Goal: Information Seeking & Learning: Learn about a topic

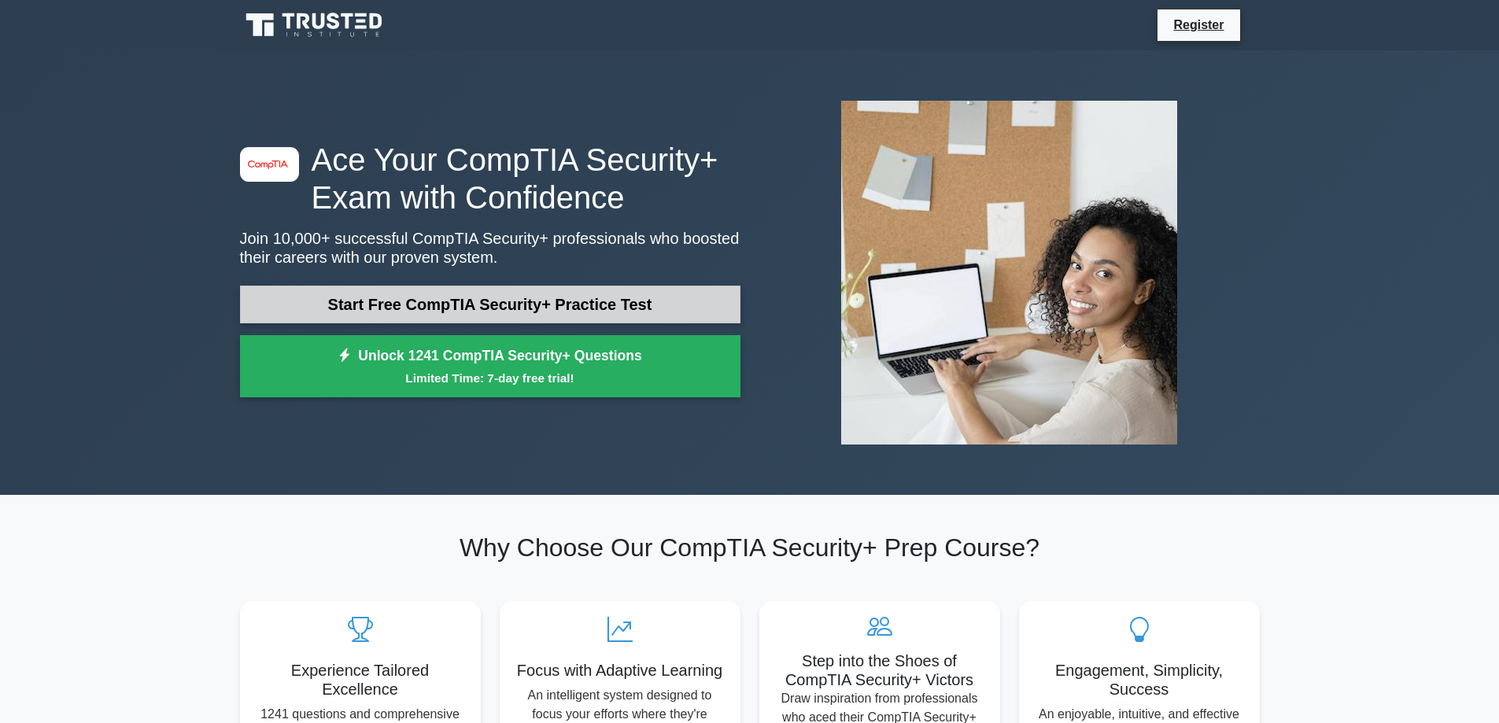
click at [510, 298] on link "Start Free CompTIA Security+ Practice Test" at bounding box center [490, 305] width 500 height 38
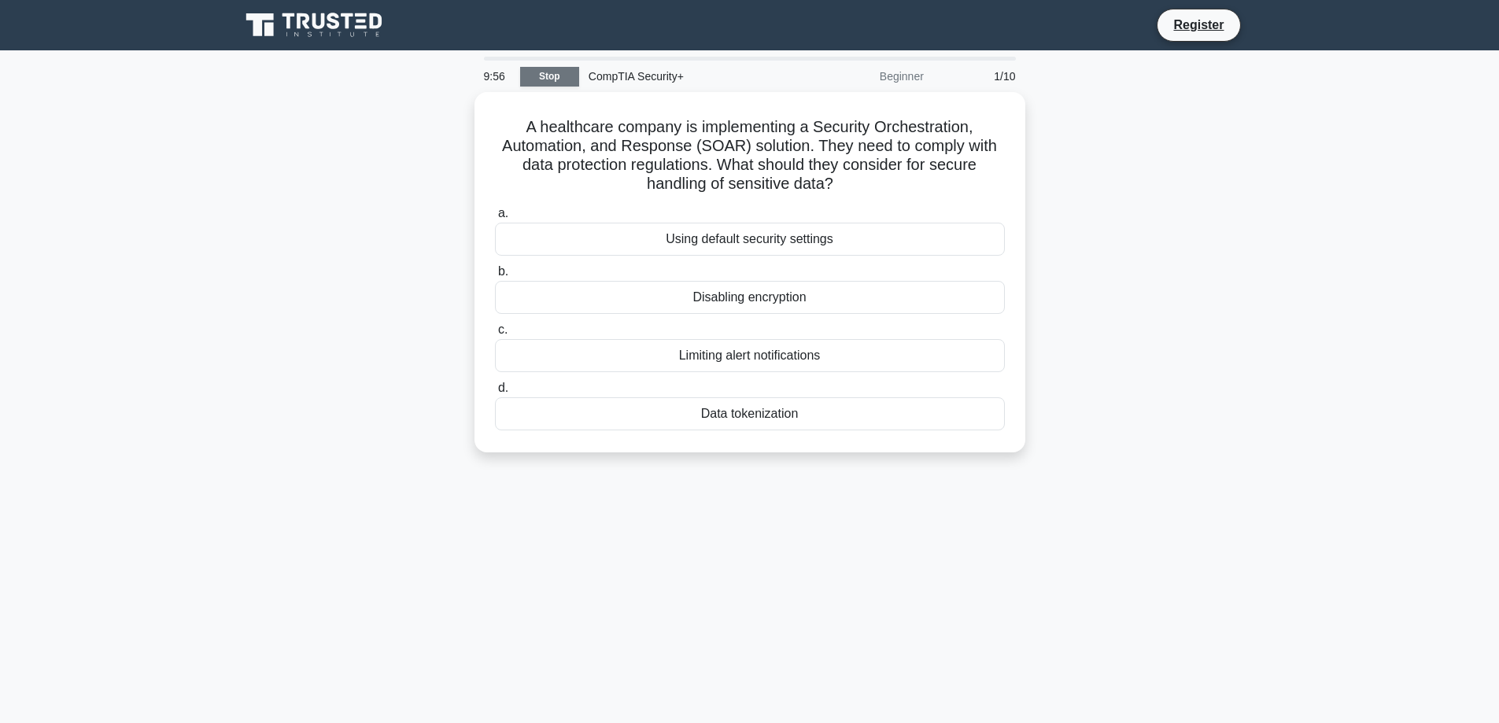
click at [539, 78] on link "Stop" at bounding box center [549, 77] width 59 height 20
